Goal: Task Accomplishment & Management: Use online tool/utility

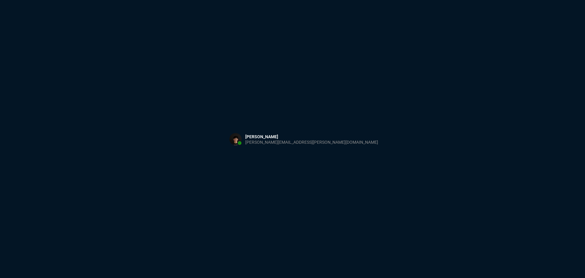
click at [254, 114] on div "Sign in with Microsoft" at bounding box center [292, 139] width 585 height 278
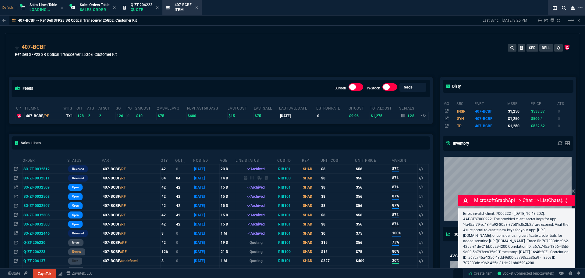
click at [0, 0] on link "Fornida" at bounding box center [0, 0] width 0 height 0
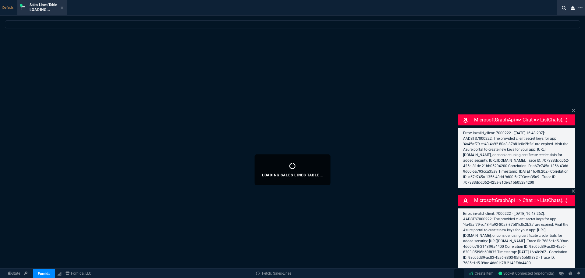
select select
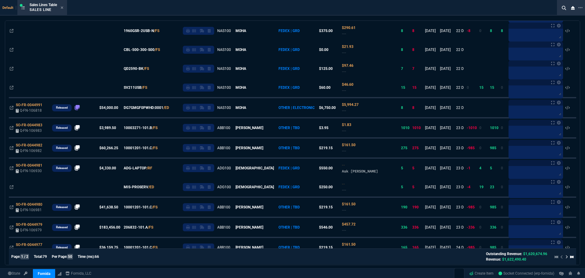
scroll to position [851, 0]
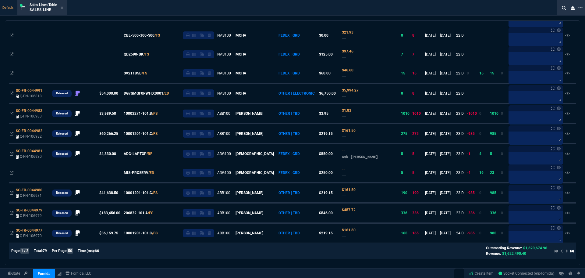
drag, startPoint x: 74, startPoint y: 251, endPoint x: 66, endPoint y: 251, distance: 8.8
click at [66, 251] on p "Per Page: 50" at bounding box center [62, 250] width 21 height 5
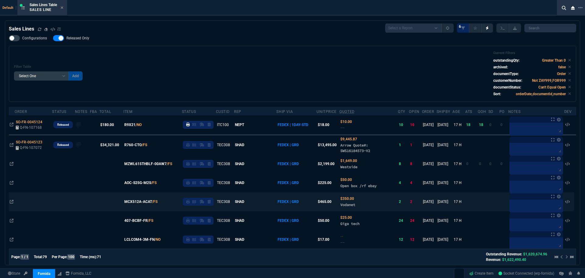
scroll to position [0, 0]
